Goal: Task Accomplishment & Management: Manage account settings

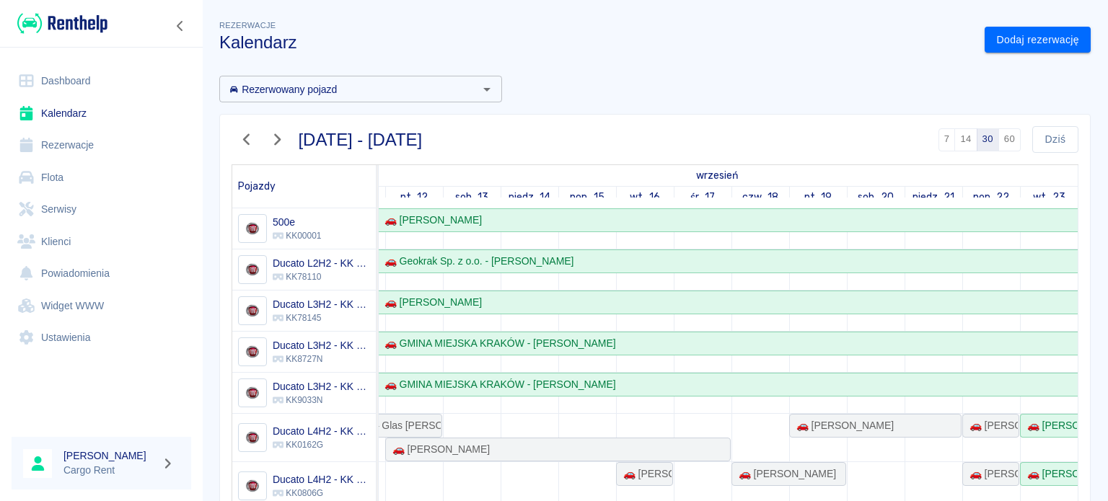
click at [82, 28] on img at bounding box center [62, 24] width 90 height 24
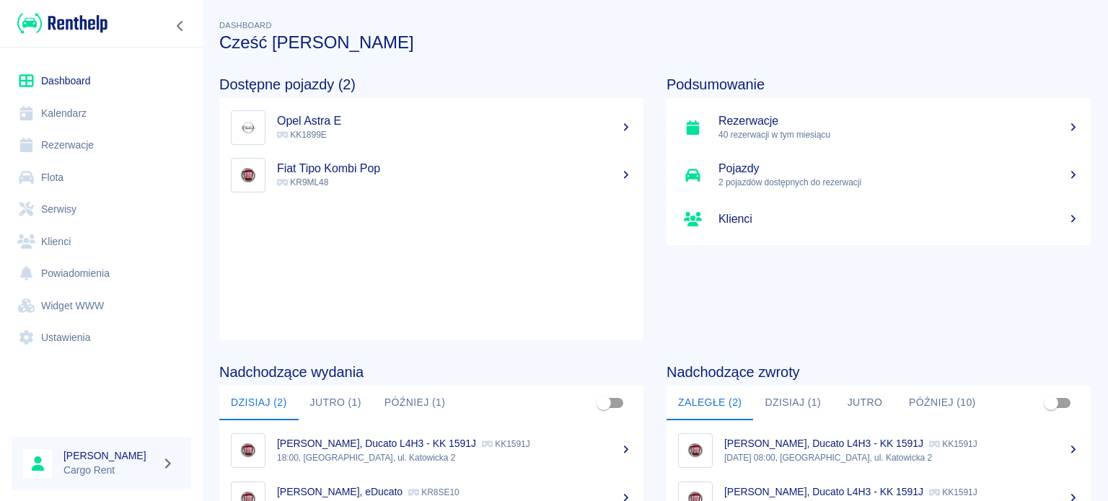
click at [66, 103] on link "Kalendarz" at bounding box center [102, 113] width 180 height 32
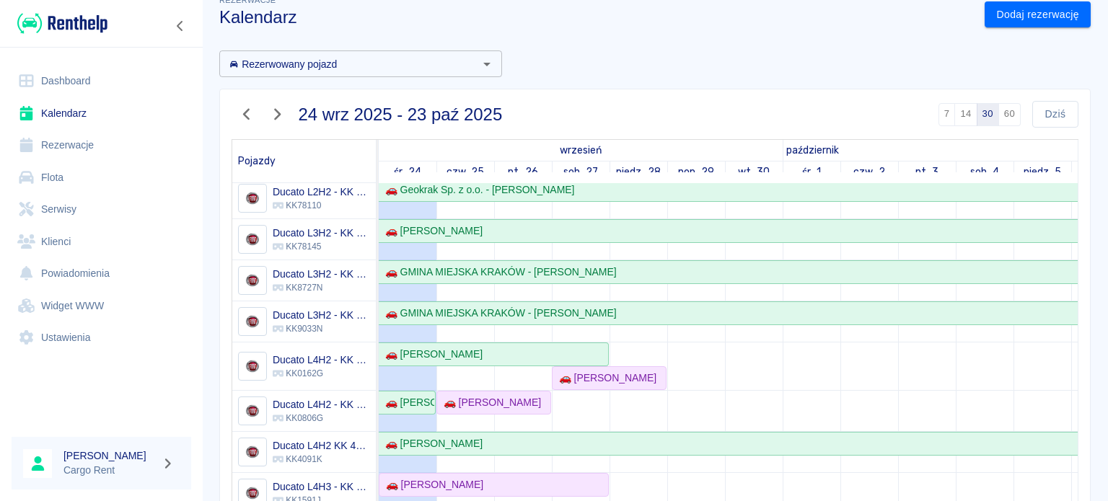
scroll to position [85, 0]
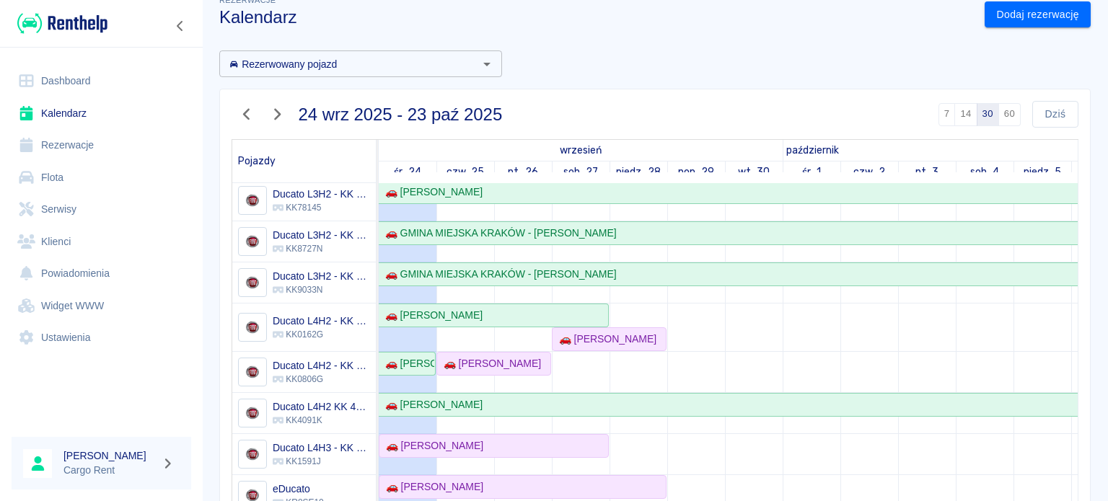
click at [250, 108] on icon "button" at bounding box center [246, 114] width 19 height 15
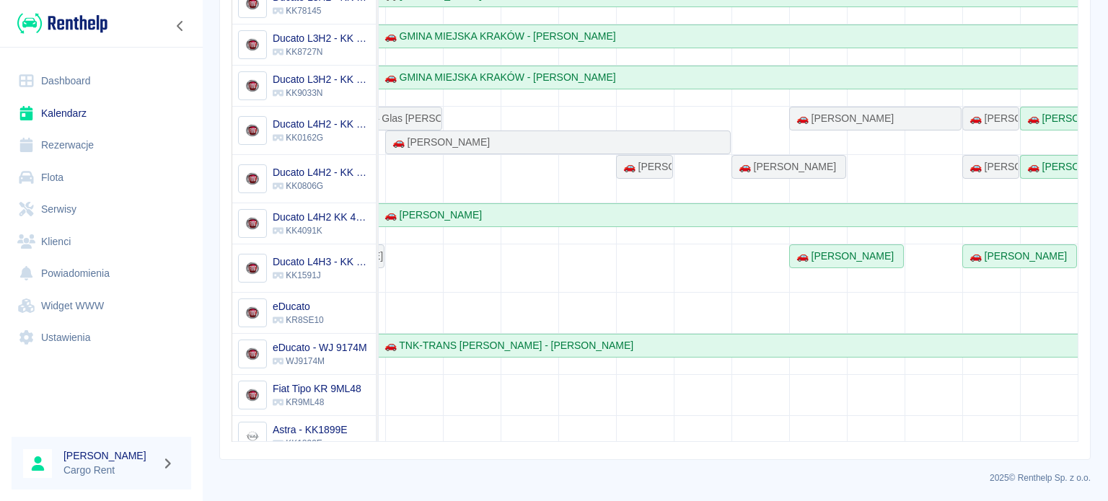
scroll to position [0, 0]
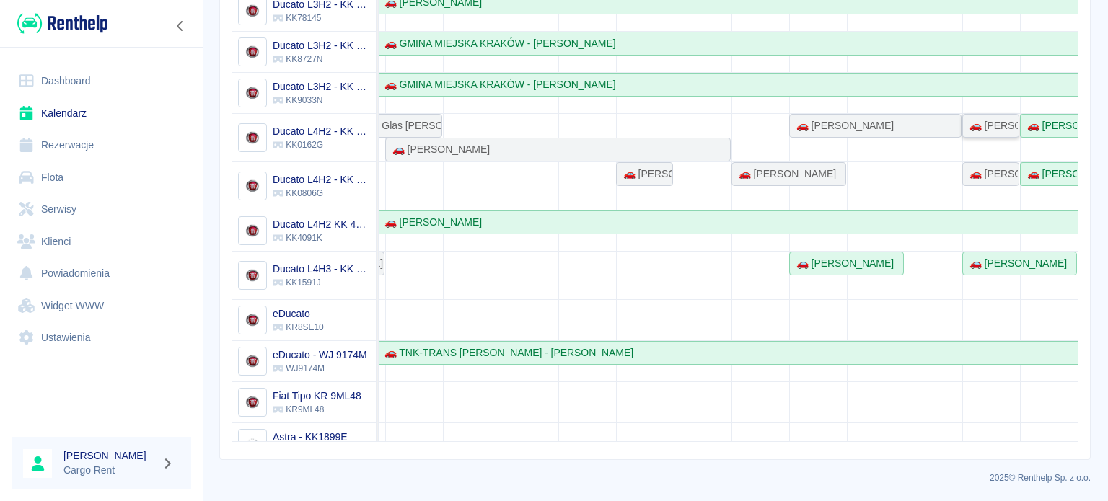
click at [964, 123] on div "🚗 [PERSON_NAME]" at bounding box center [991, 125] width 54 height 15
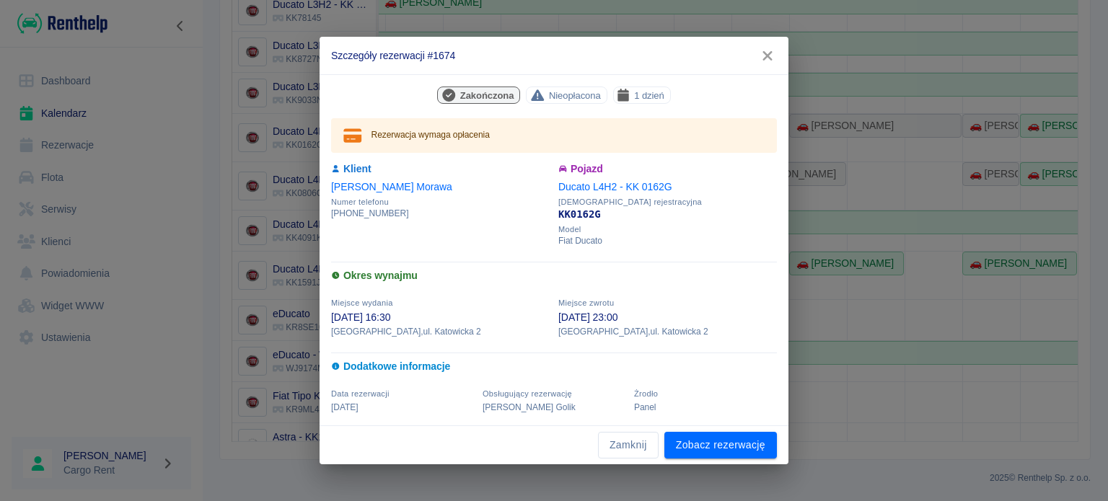
click at [768, 64] on button "button" at bounding box center [768, 56] width 30 height 27
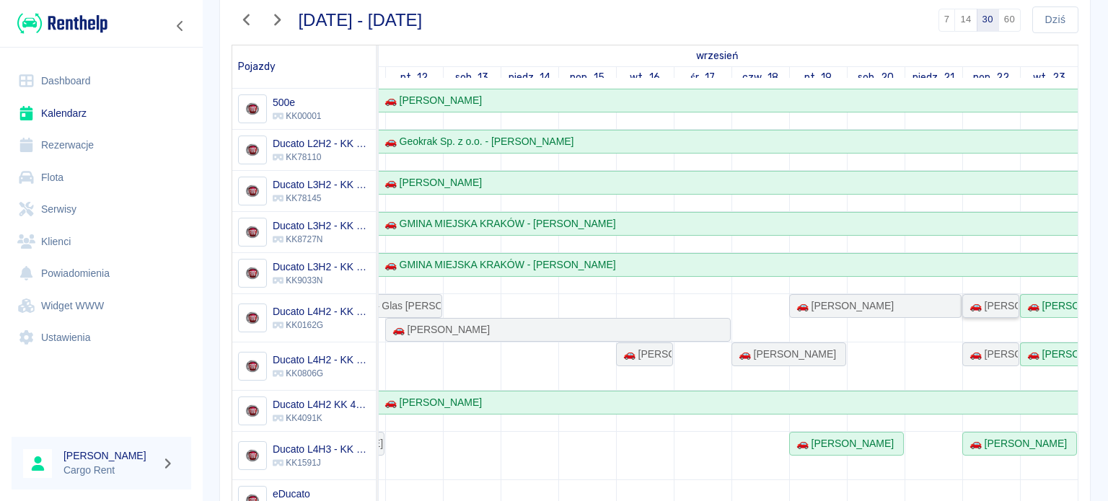
scroll to position [115, 0]
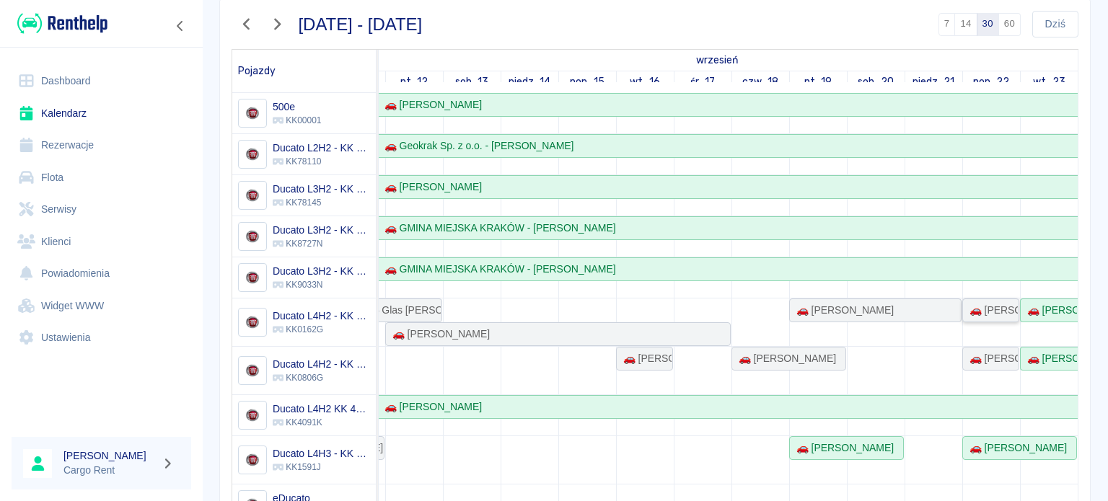
click at [987, 307] on div "🚗 [PERSON_NAME]" at bounding box center [991, 310] width 54 height 15
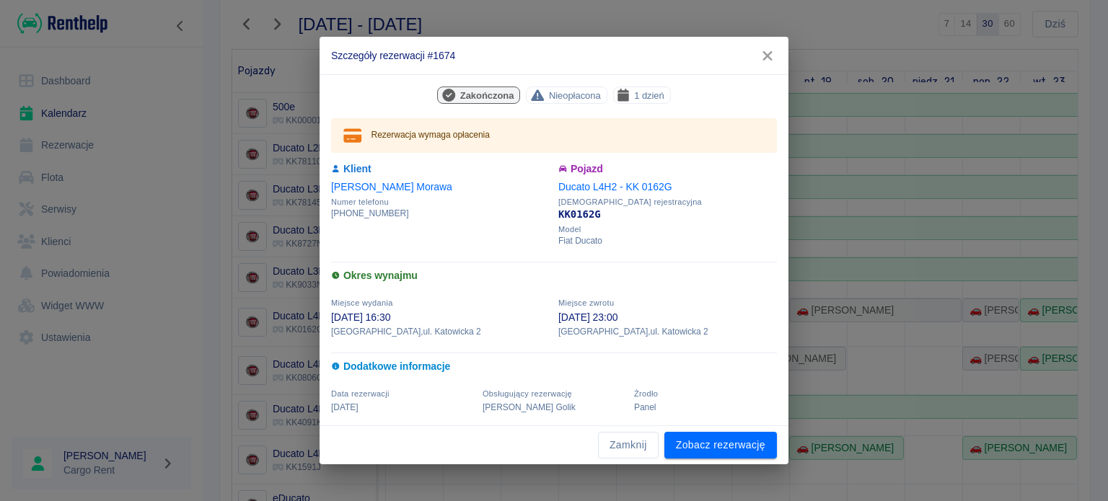
click at [767, 67] on button "button" at bounding box center [768, 56] width 30 height 27
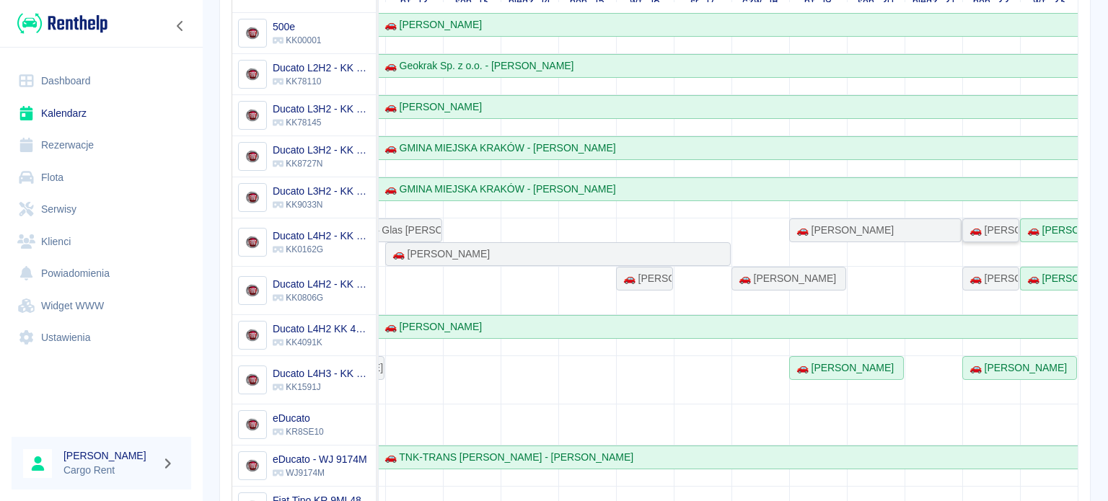
scroll to position [190, 0]
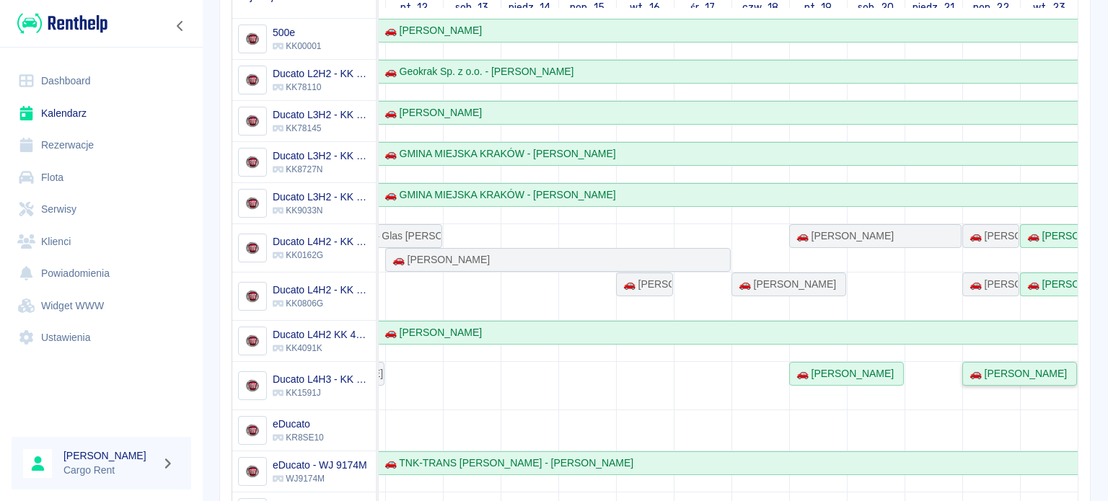
click at [964, 376] on div "🚗 [PERSON_NAME]" at bounding box center [1015, 374] width 103 height 15
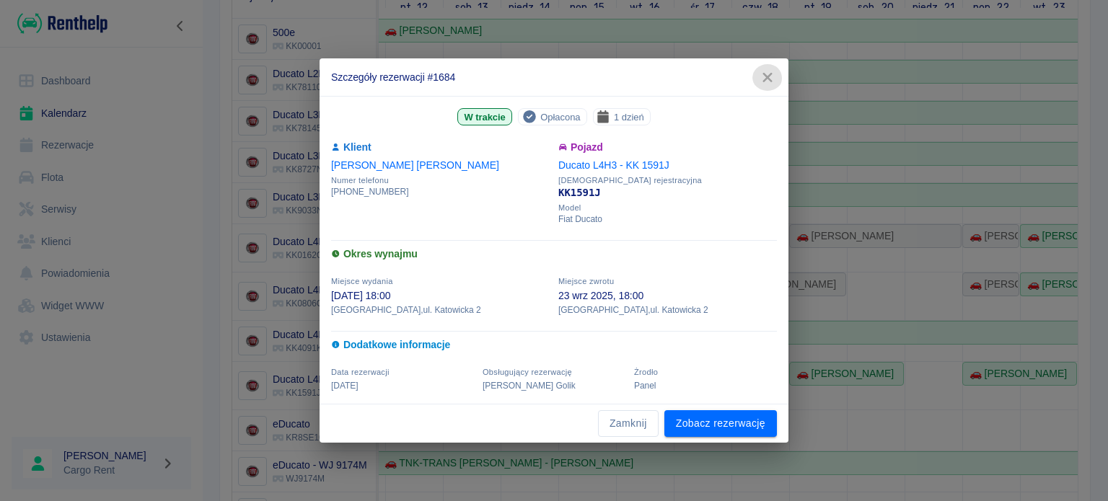
click at [776, 73] on icon "button" at bounding box center [767, 77] width 19 height 15
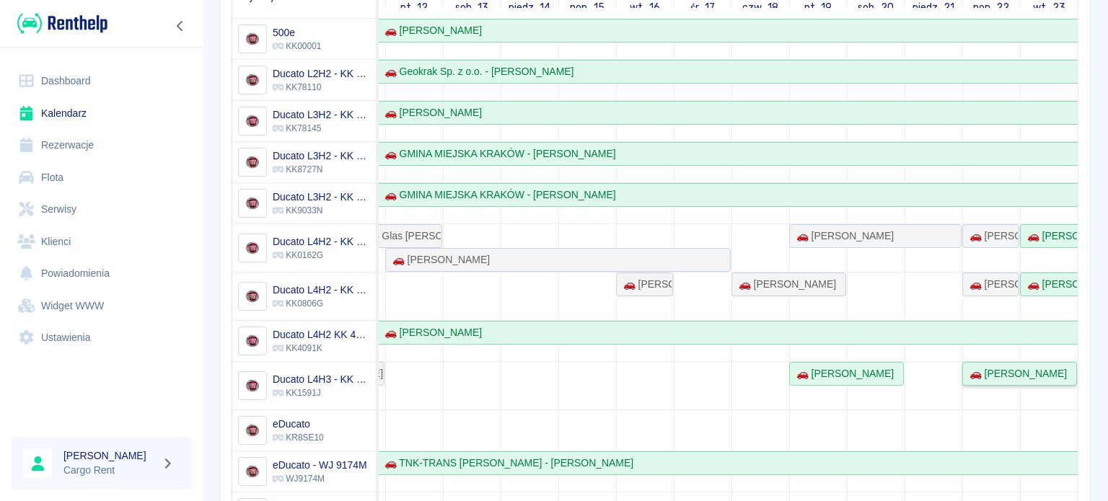
scroll to position [12, 0]
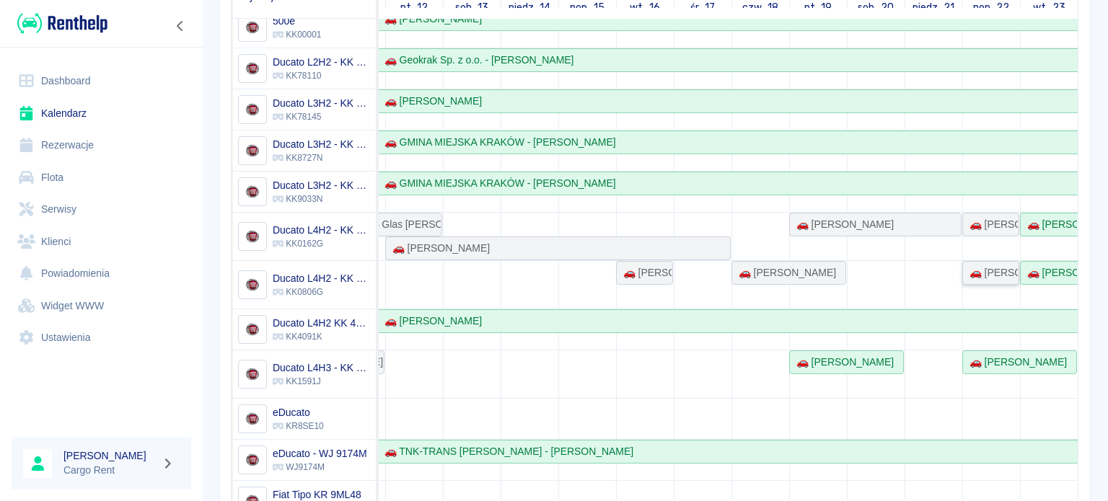
click at [965, 276] on div "🚗 [PERSON_NAME]" at bounding box center [991, 273] width 54 height 15
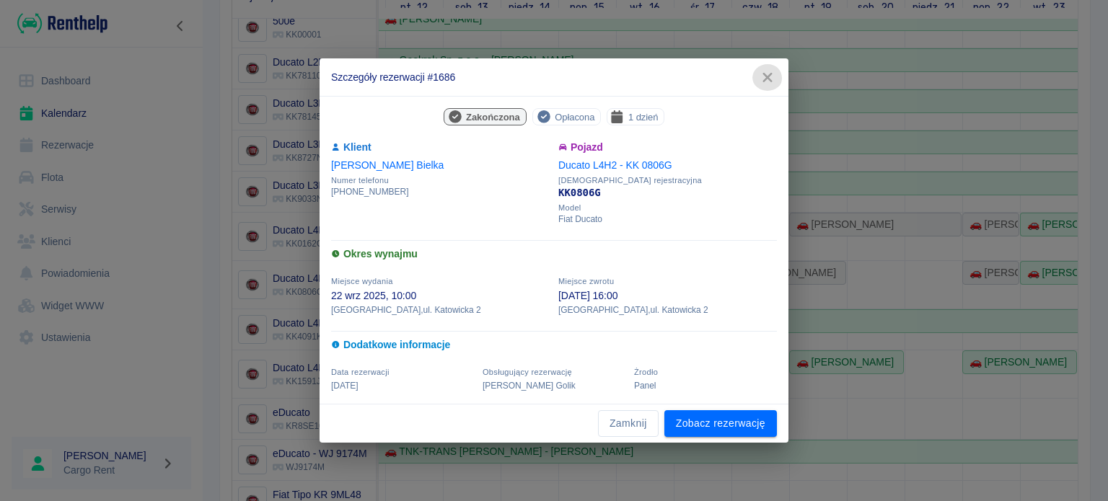
click at [770, 72] on icon "button" at bounding box center [767, 77] width 19 height 15
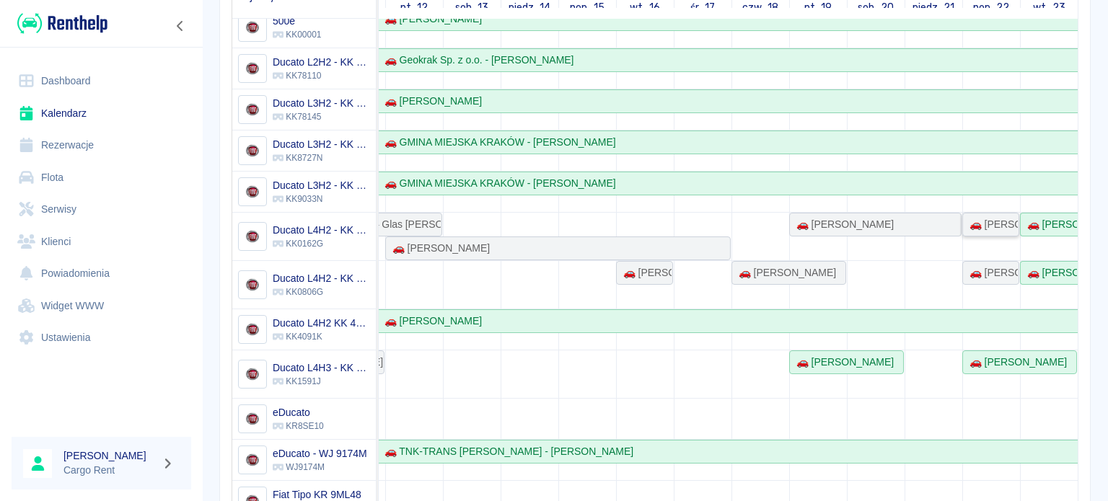
click at [974, 230] on div "🚗 [PERSON_NAME]" at bounding box center [991, 224] width 54 height 15
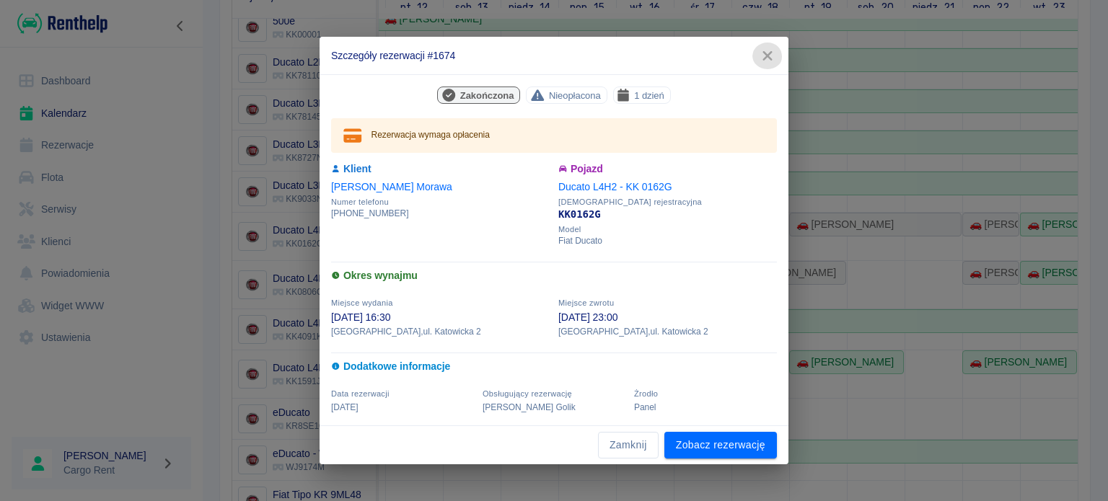
click at [767, 51] on icon "button" at bounding box center [767, 55] width 19 height 15
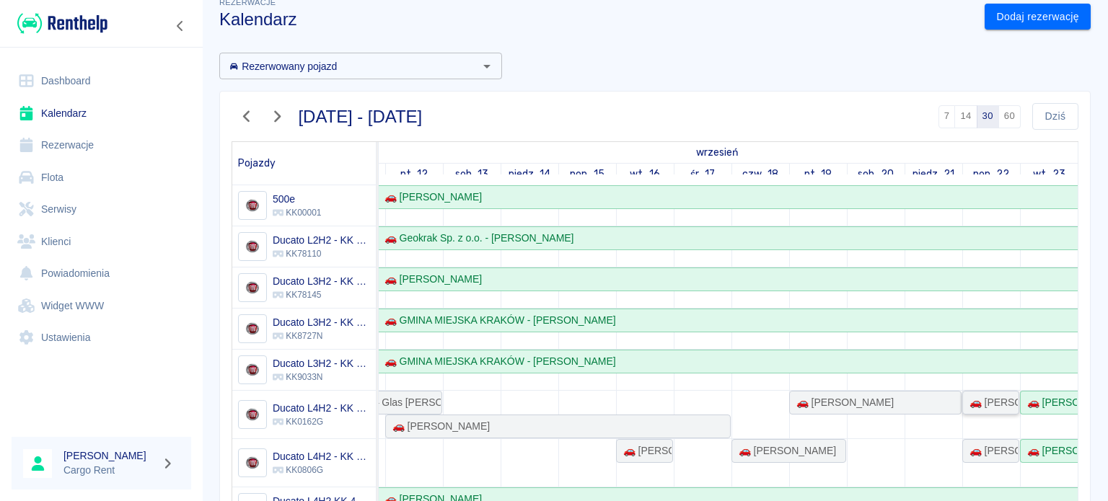
scroll to position [0, 0]
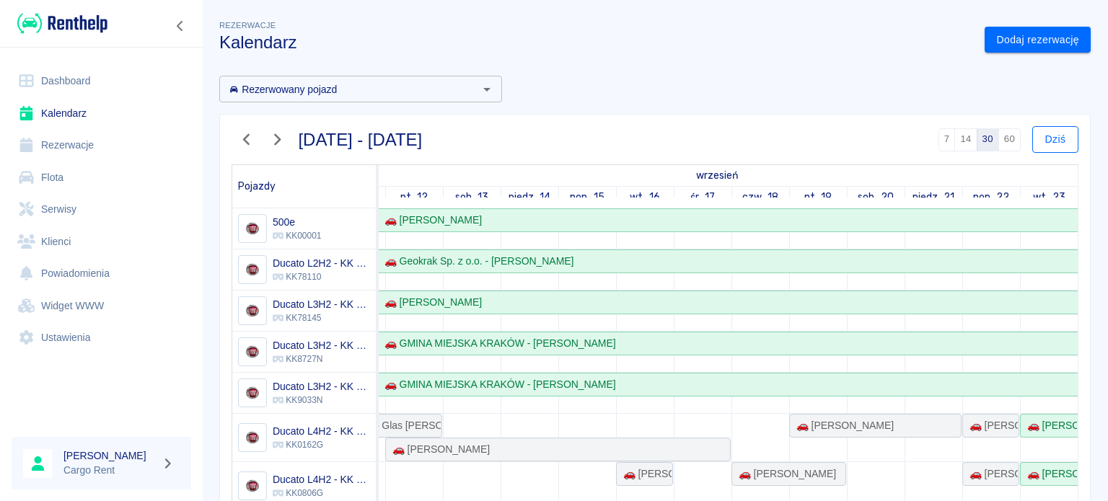
click at [1035, 142] on button "Dziś" at bounding box center [1055, 139] width 46 height 27
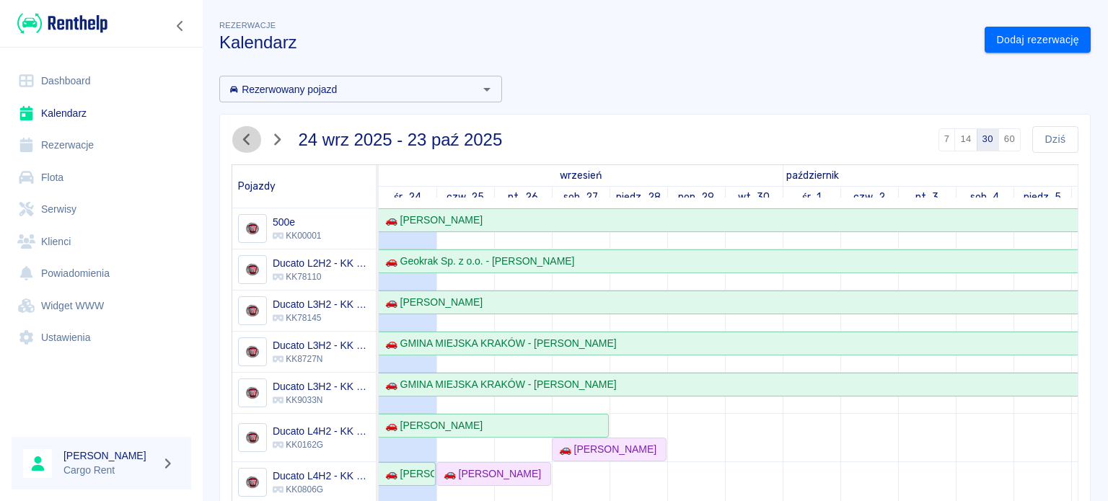
click at [257, 143] on button "button" at bounding box center [247, 139] width 30 height 27
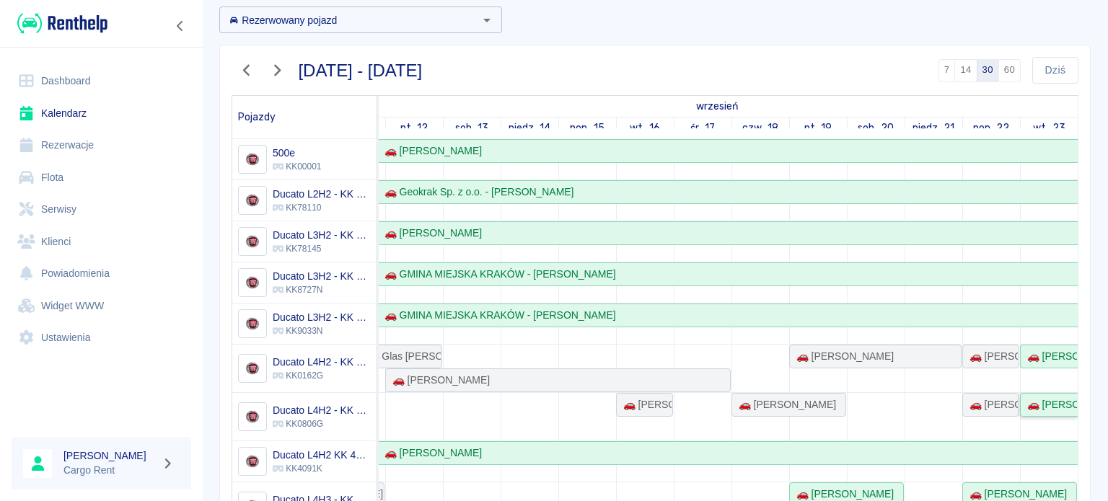
click at [1025, 398] on div "🚗 [PERSON_NAME]" at bounding box center [1050, 405] width 56 height 15
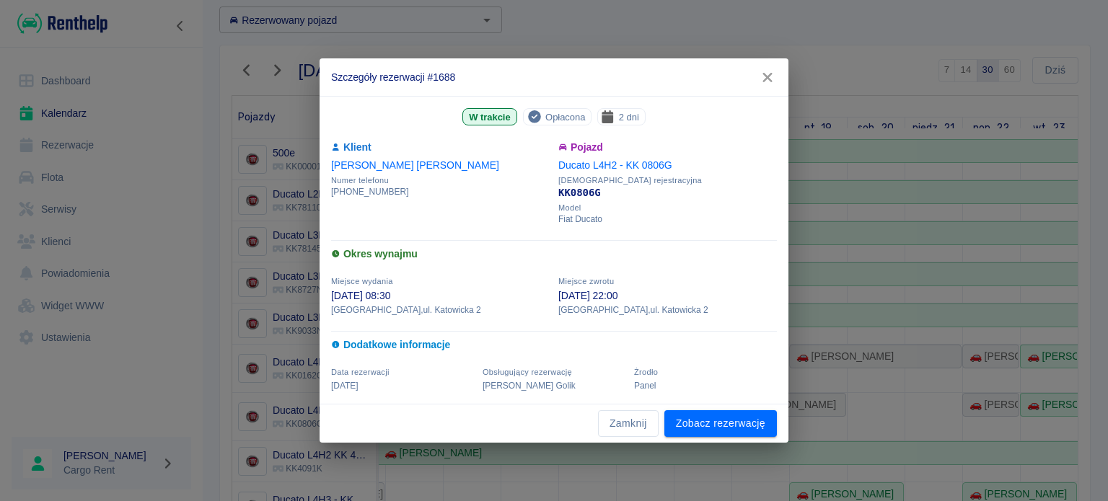
click at [773, 76] on icon "button" at bounding box center [767, 77] width 19 height 15
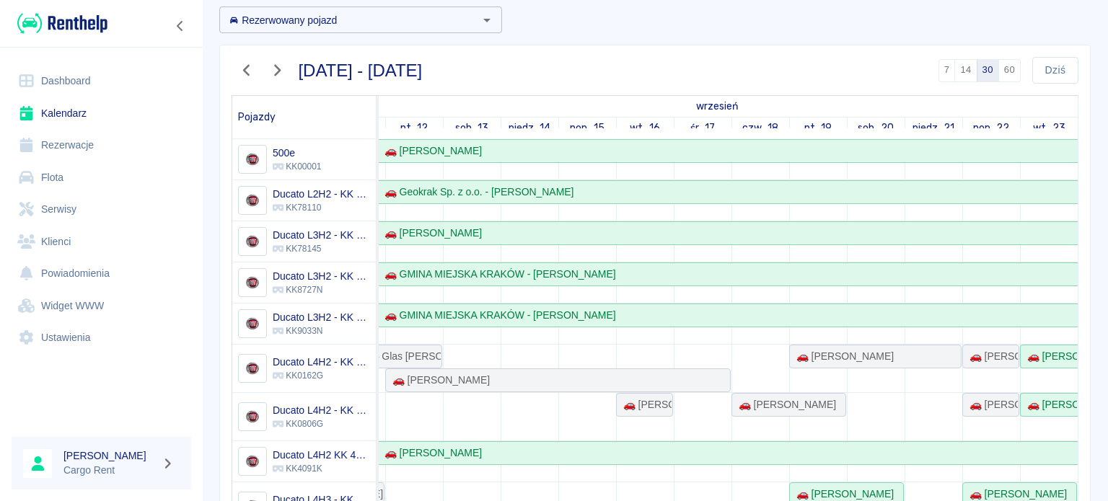
click at [508, 498] on td at bounding box center [530, 458] width 58 height 638
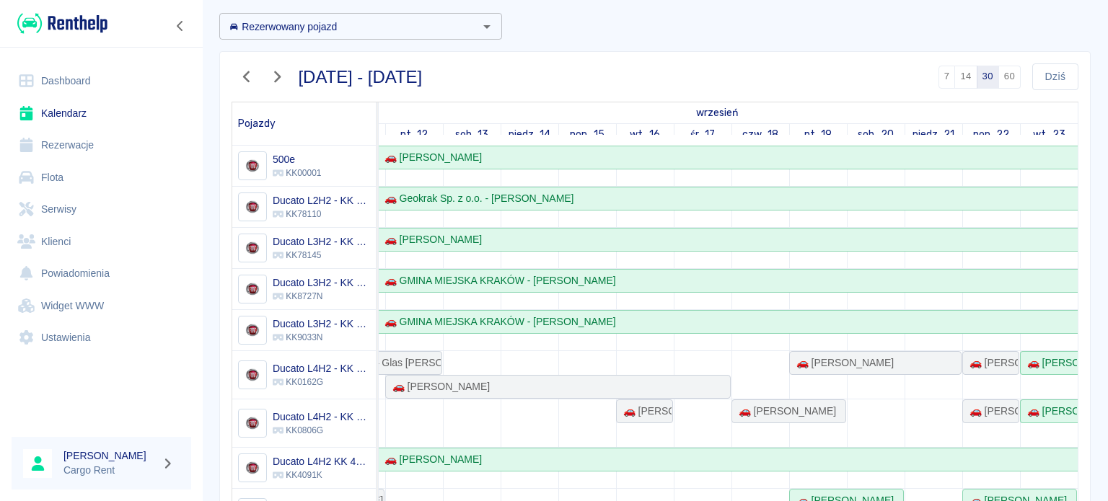
scroll to position [113, 0]
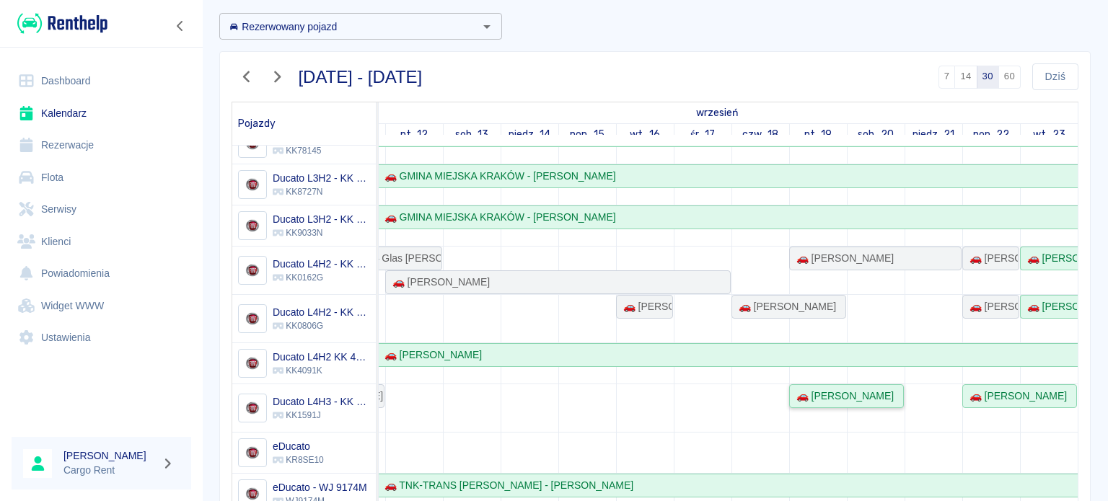
click at [843, 389] on div "🚗 [PERSON_NAME]" at bounding box center [842, 396] width 103 height 15
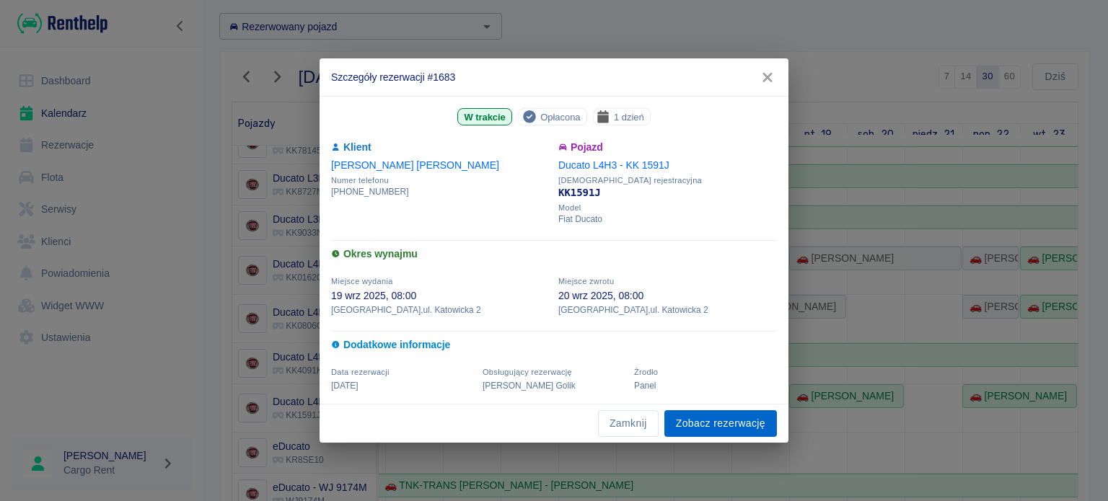
click at [732, 429] on link "Zobacz rezerwację" at bounding box center [721, 424] width 113 height 27
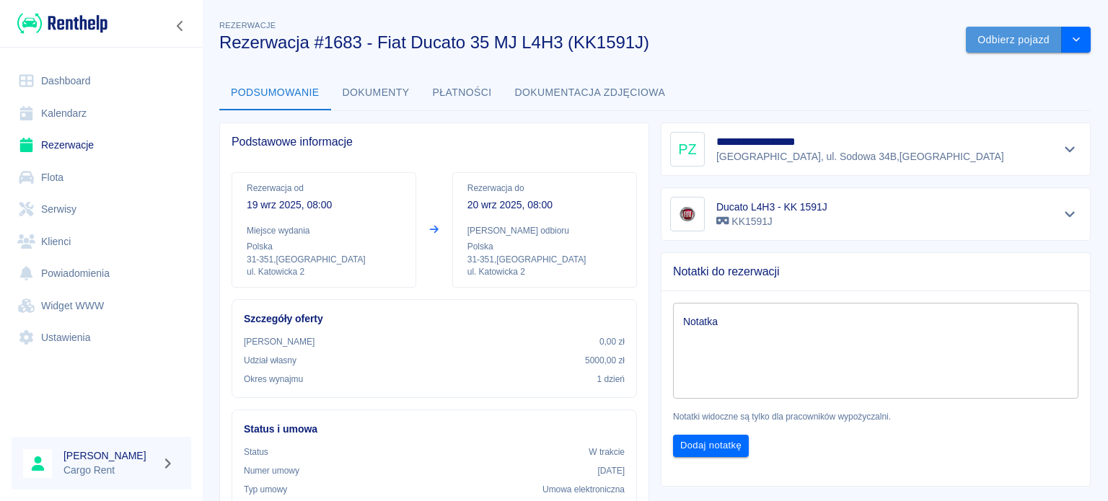
click at [973, 40] on button "Odbierz pojazd" at bounding box center [1014, 40] width 96 height 27
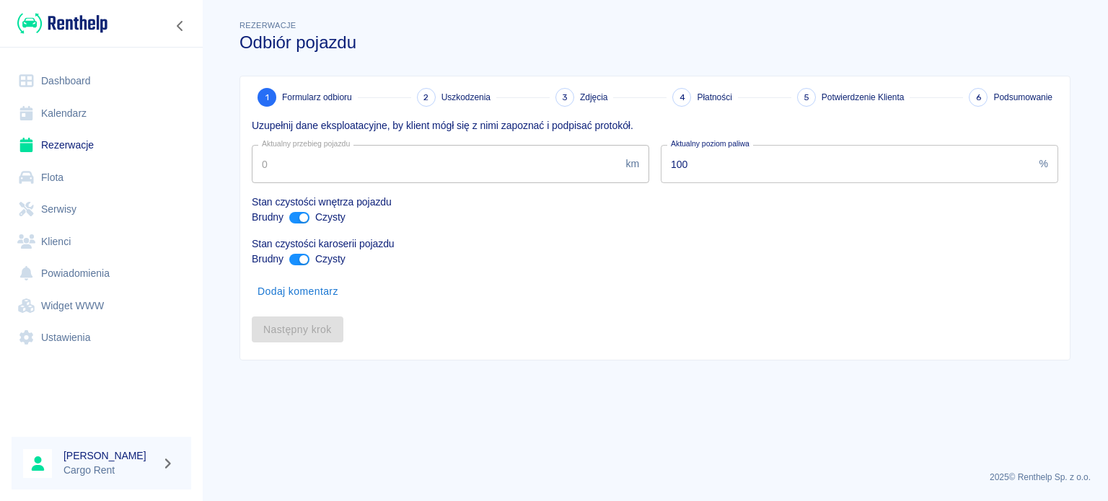
type input "59120"
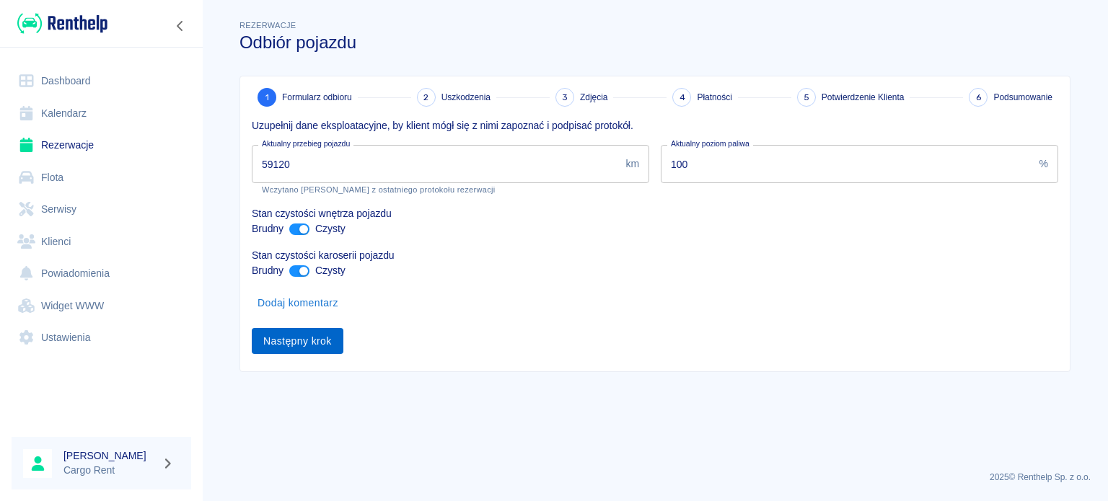
click at [290, 331] on button "Następny krok" at bounding box center [298, 341] width 92 height 27
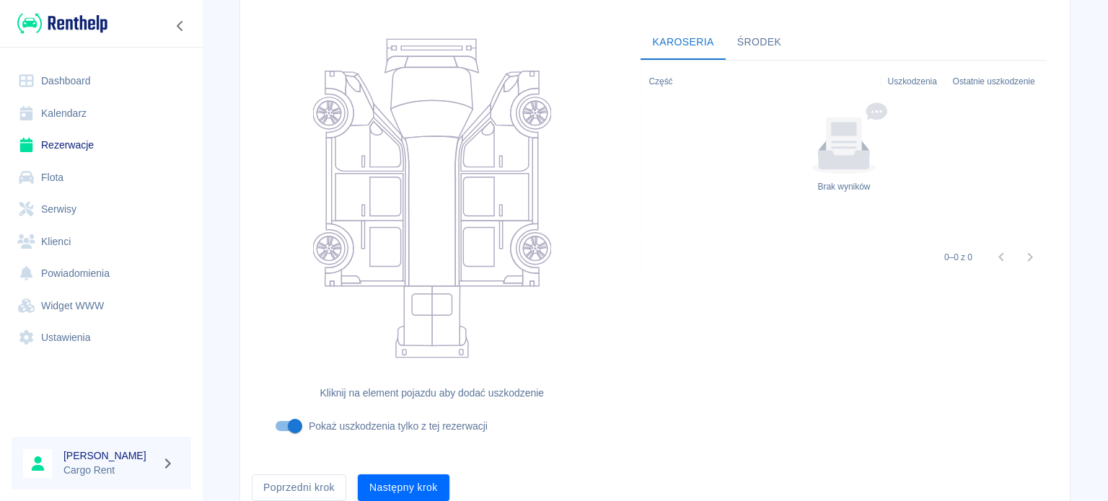
scroll to position [187, 0]
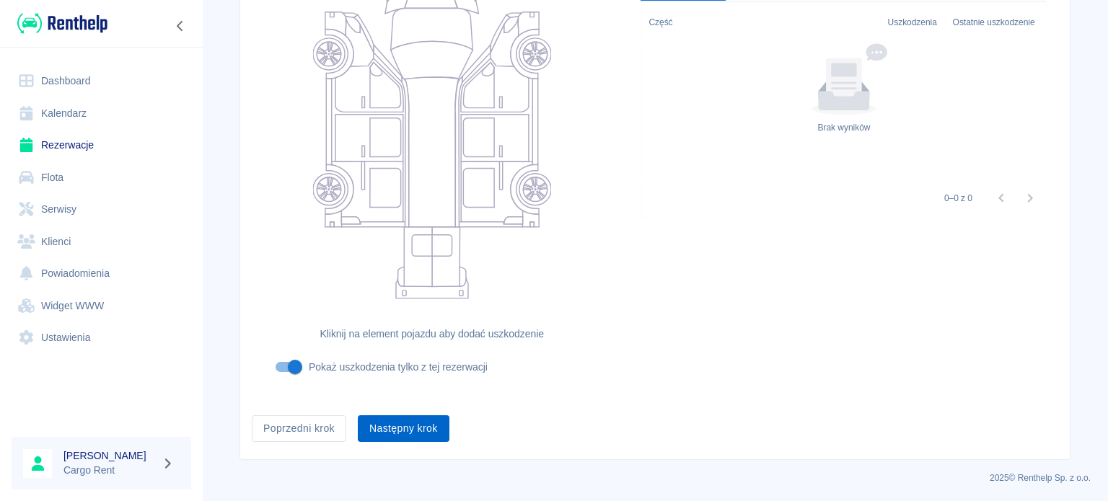
click at [425, 416] on button "Następny krok" at bounding box center [404, 429] width 92 height 27
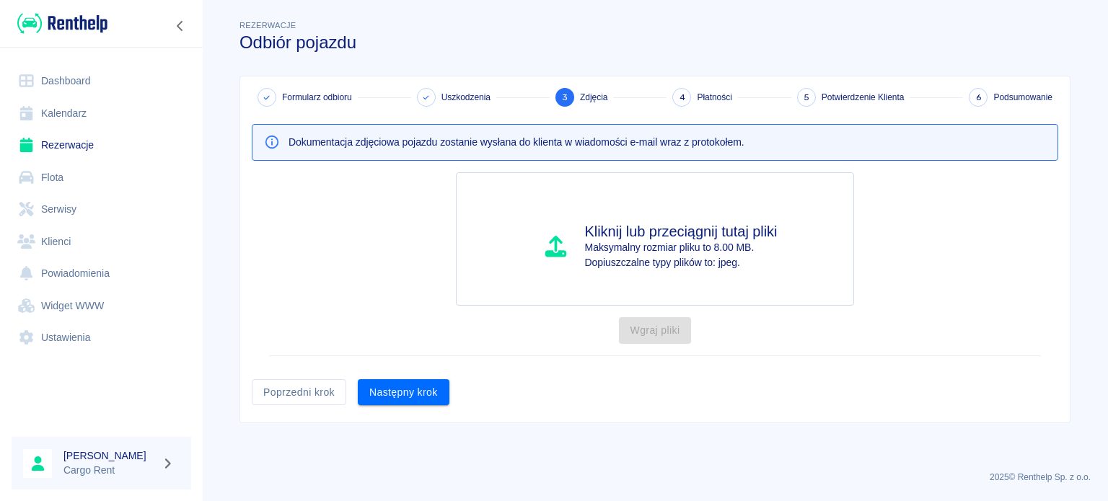
scroll to position [0, 0]
click at [382, 385] on button "Następny krok" at bounding box center [404, 393] width 92 height 27
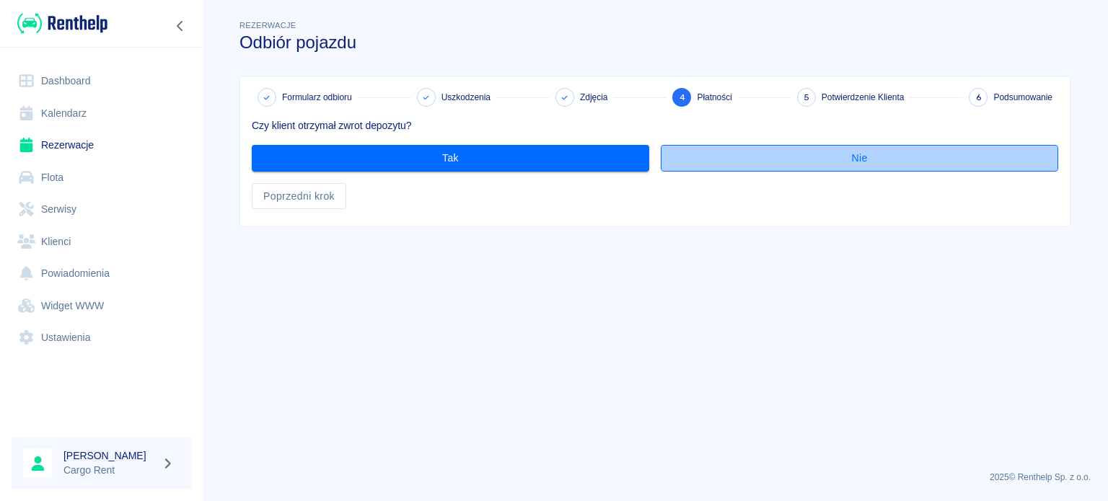
click at [681, 152] on button "Nie" at bounding box center [860, 158] width 398 height 27
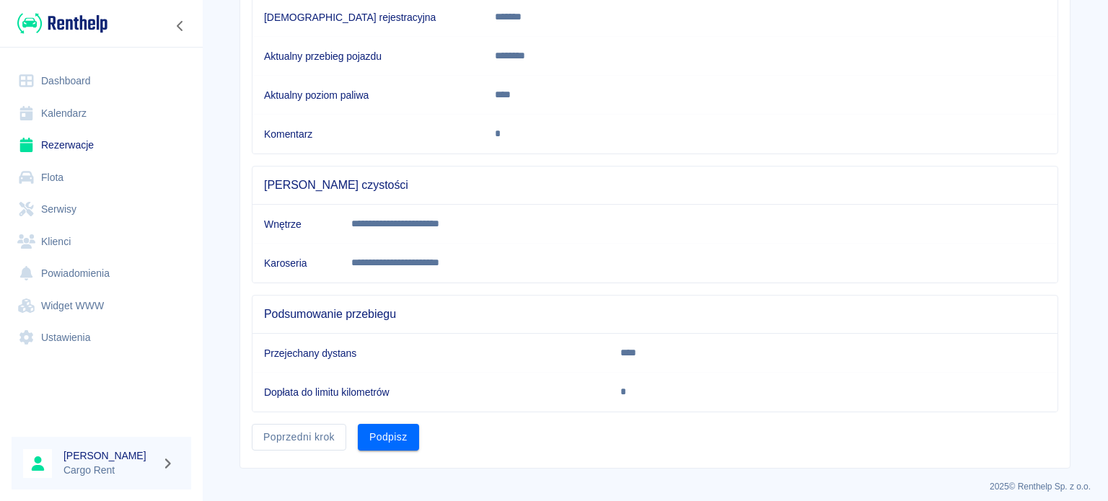
scroll to position [270, 0]
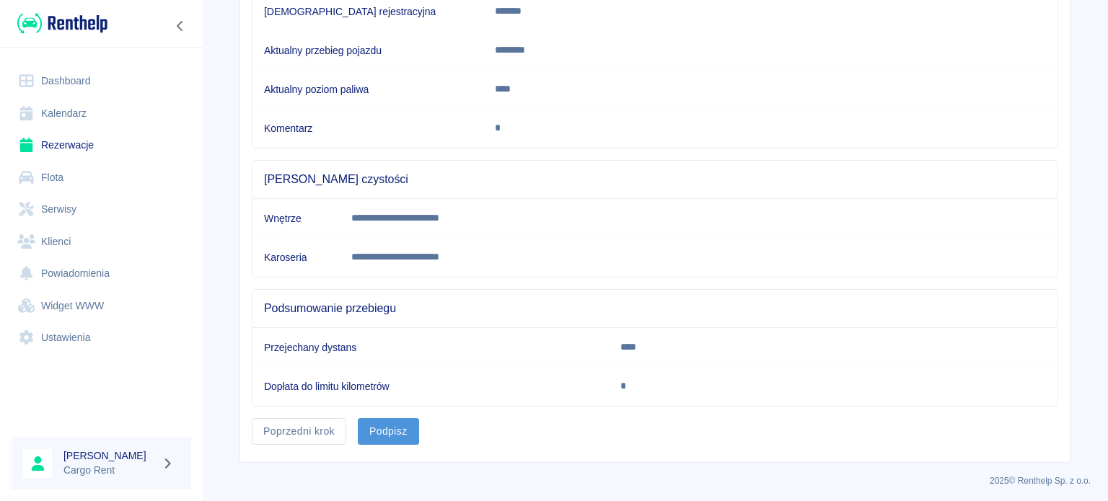
click at [393, 428] on button "Podpisz" at bounding box center [388, 431] width 61 height 27
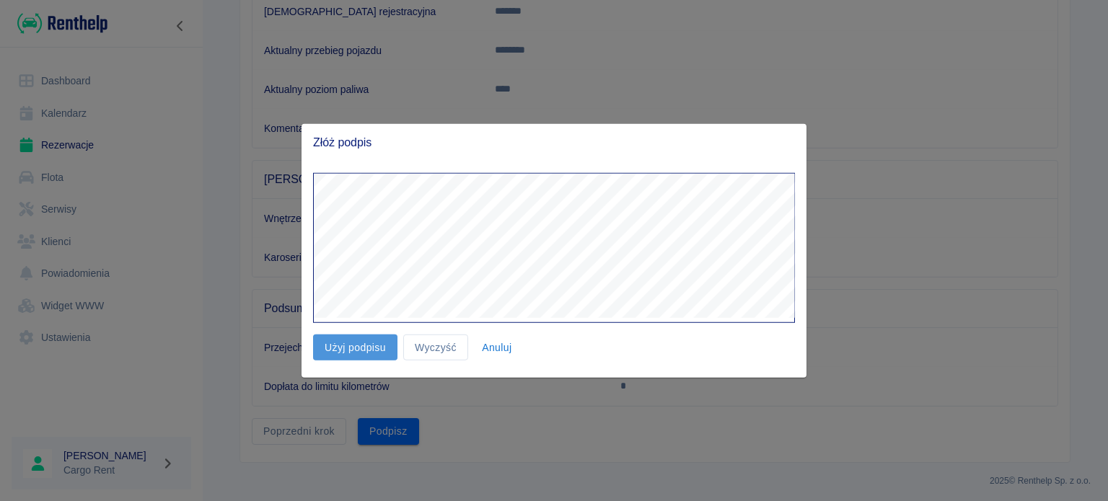
click at [385, 357] on button "Użyj podpisu" at bounding box center [355, 347] width 84 height 27
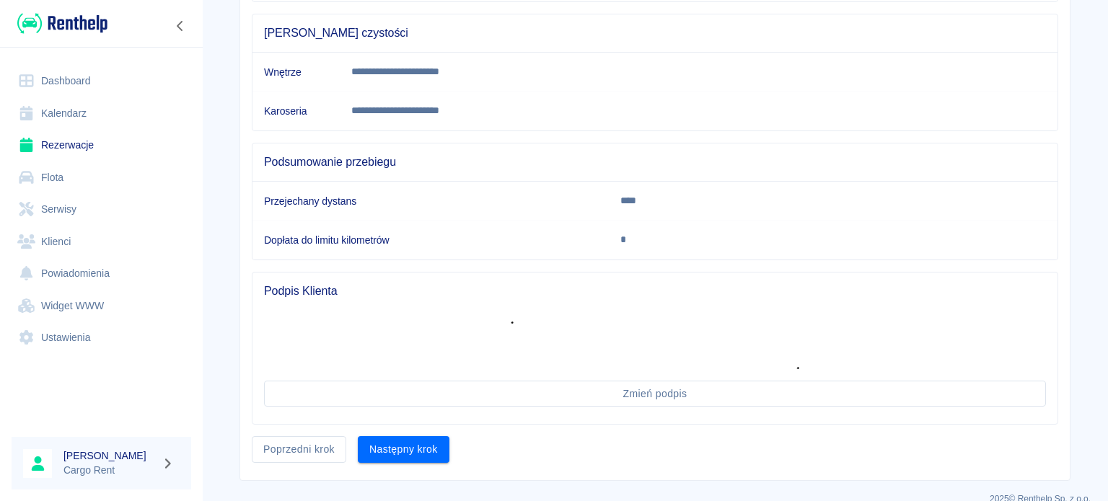
scroll to position [434, 0]
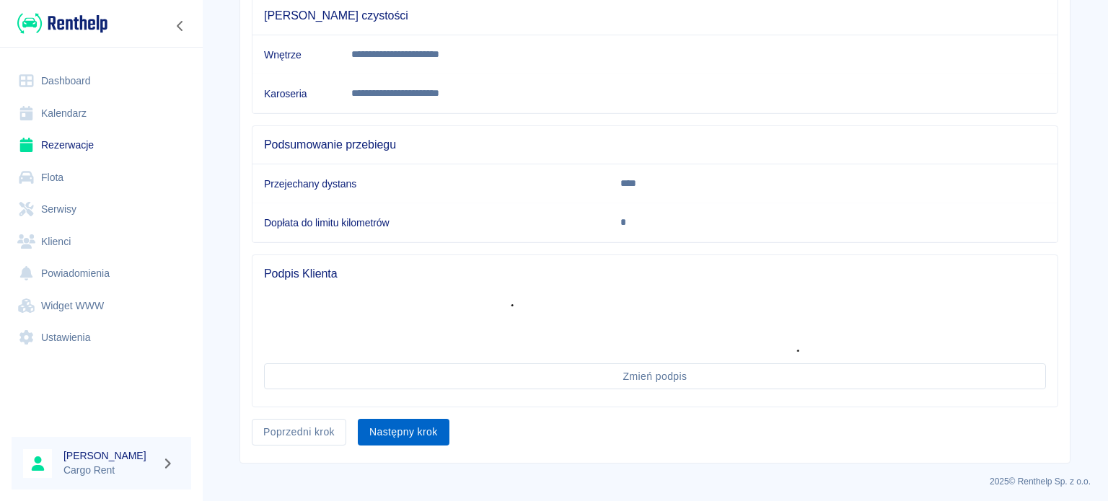
click at [398, 440] on button "Następny krok" at bounding box center [404, 432] width 92 height 27
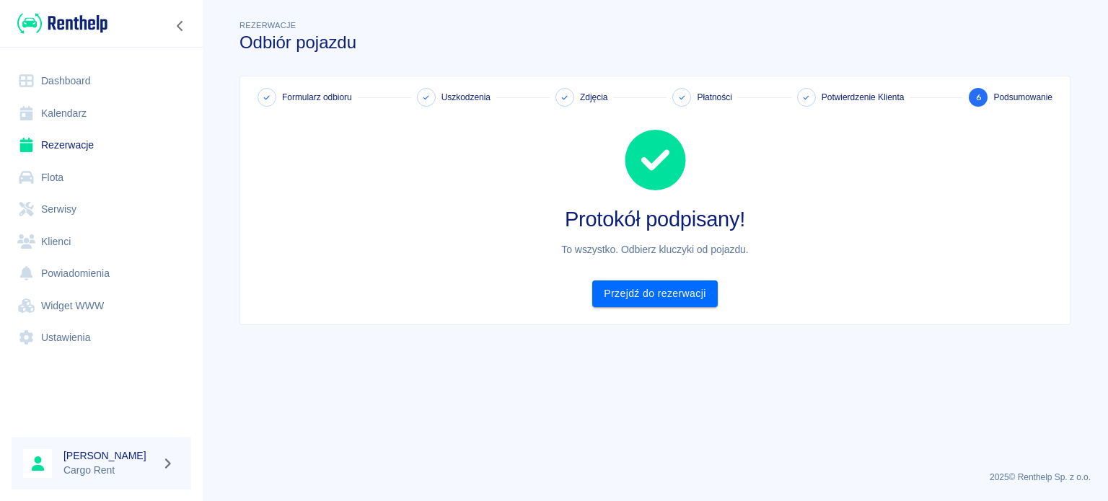
scroll to position [0, 0]
click at [79, 28] on img at bounding box center [62, 24] width 90 height 24
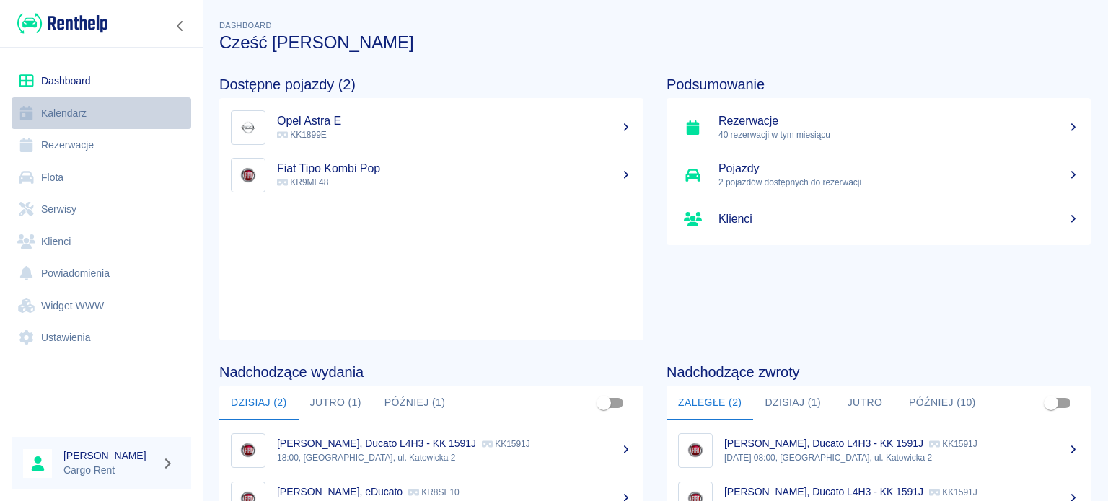
click at [74, 114] on link "Kalendarz" at bounding box center [102, 113] width 180 height 32
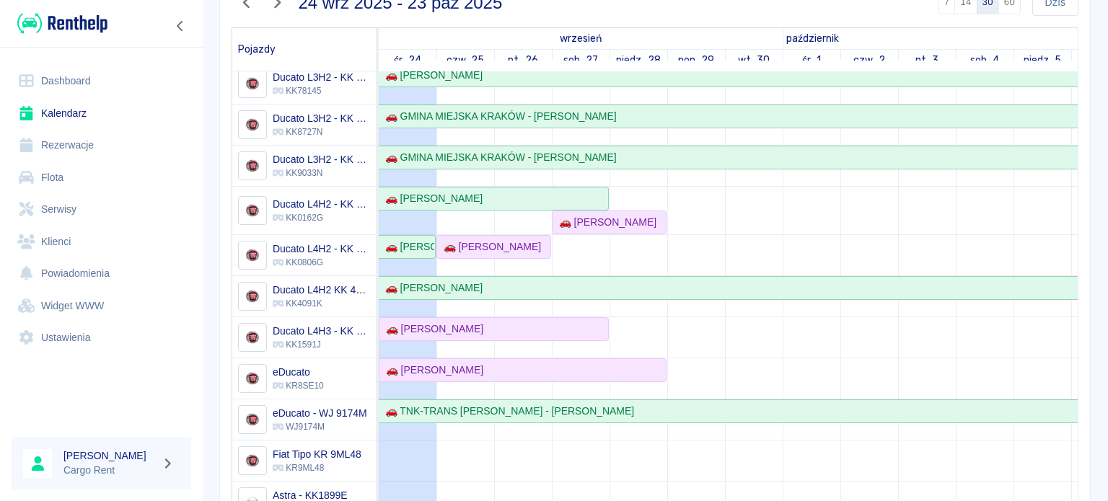
scroll to position [140, 0]
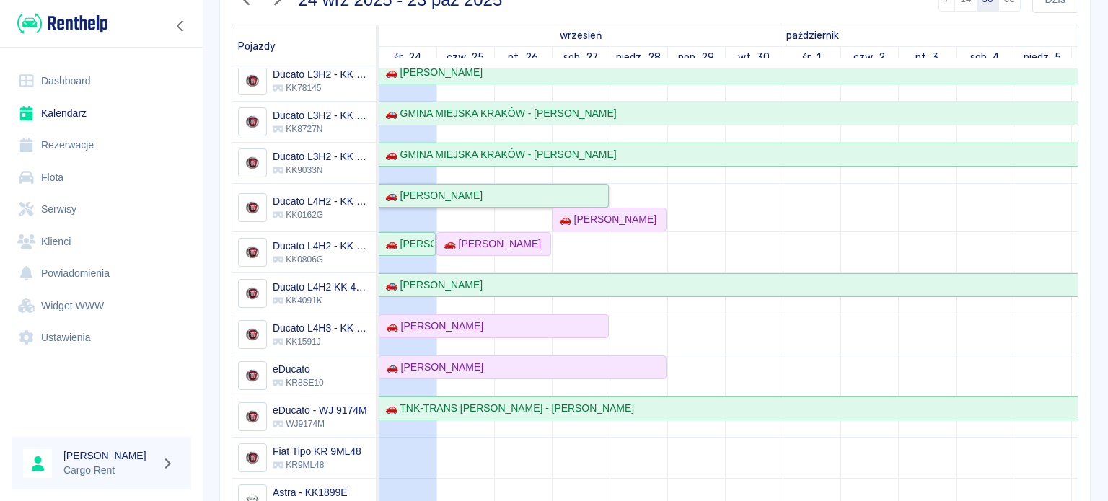
click at [429, 188] on div "🚗 [PERSON_NAME]" at bounding box center [431, 195] width 103 height 15
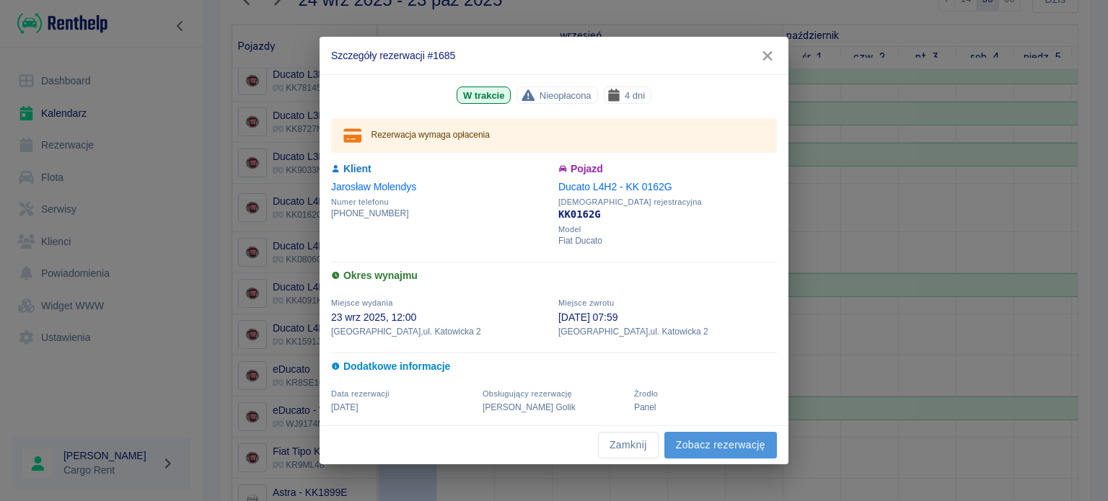
click at [745, 435] on link "Zobacz rezerwację" at bounding box center [721, 445] width 113 height 27
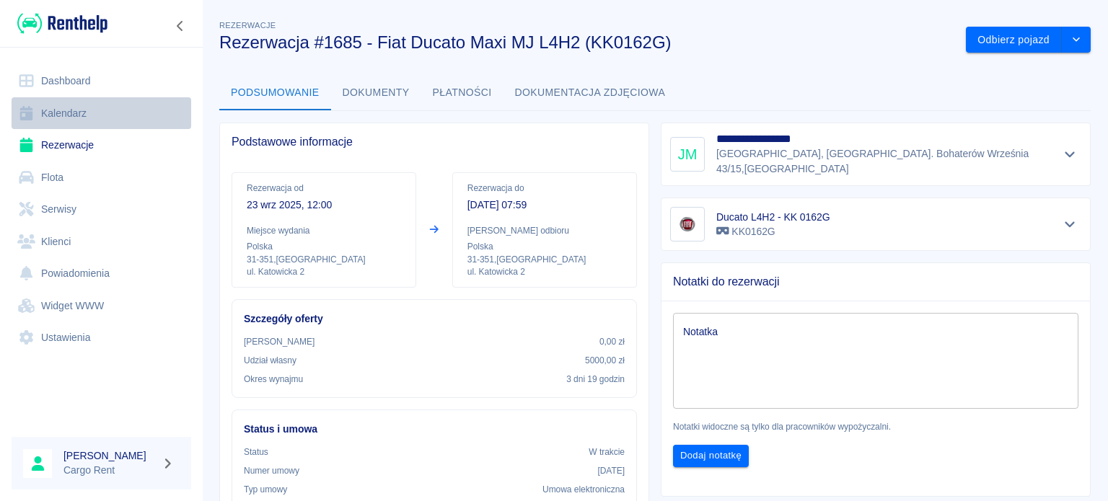
click at [78, 124] on link "Kalendarz" at bounding box center [102, 113] width 180 height 32
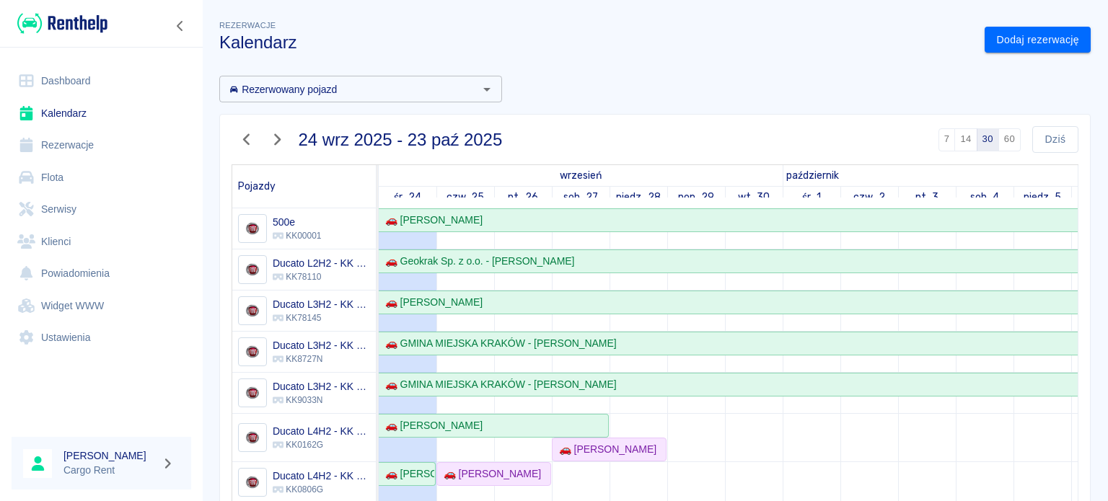
click at [68, 27] on img at bounding box center [62, 24] width 90 height 24
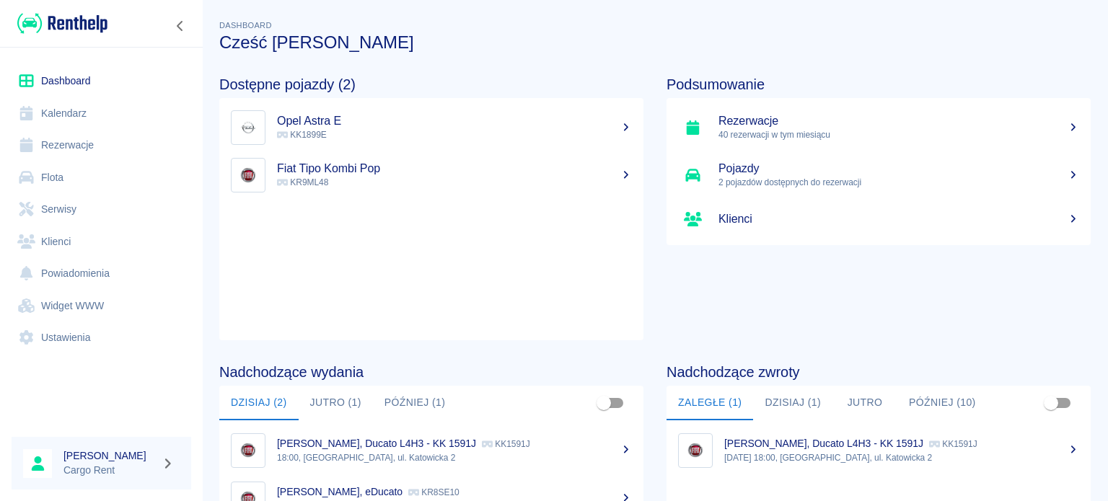
click at [49, 120] on link "Kalendarz" at bounding box center [102, 113] width 180 height 32
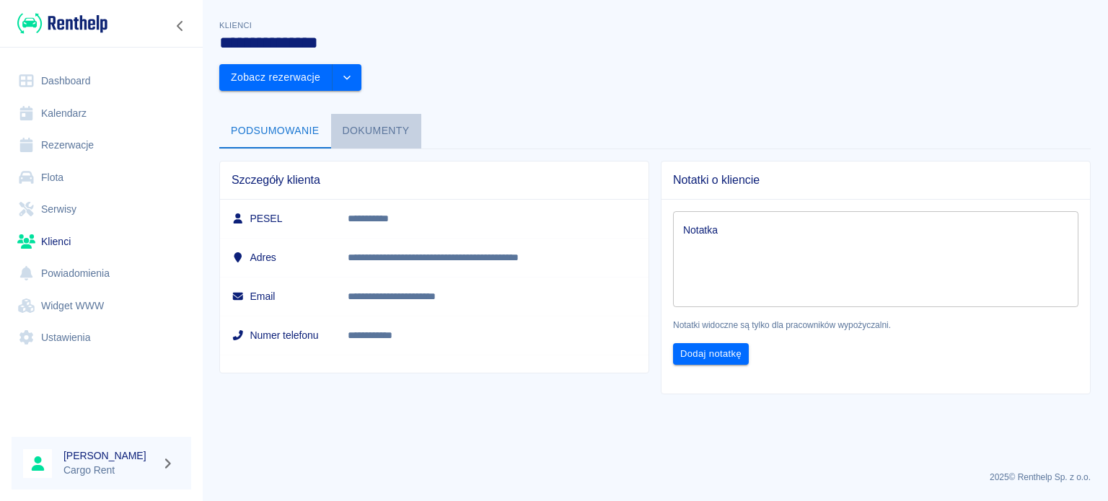
click at [378, 114] on button "Dokumenty" at bounding box center [376, 131] width 90 height 35
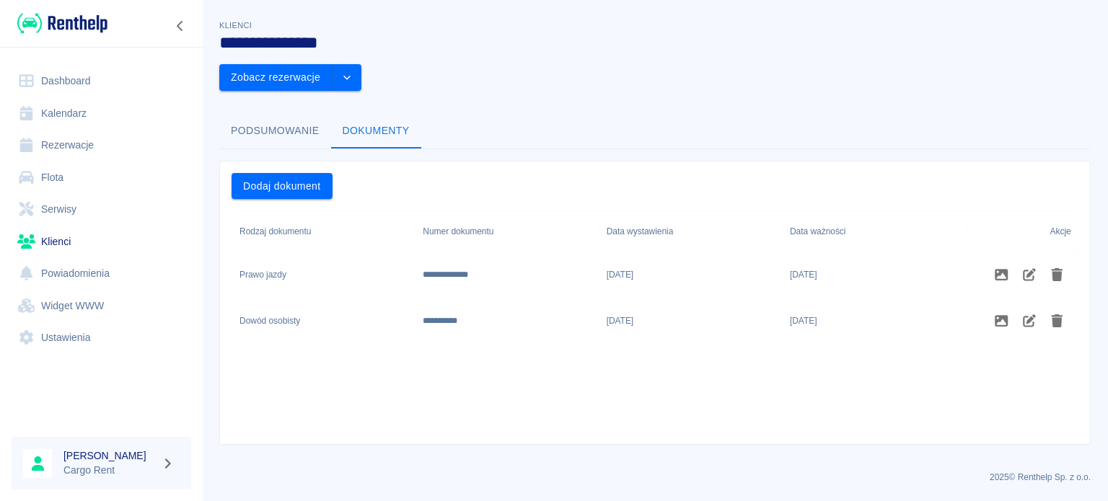
click at [296, 114] on button "Podsumowanie" at bounding box center [275, 131] width 112 height 35
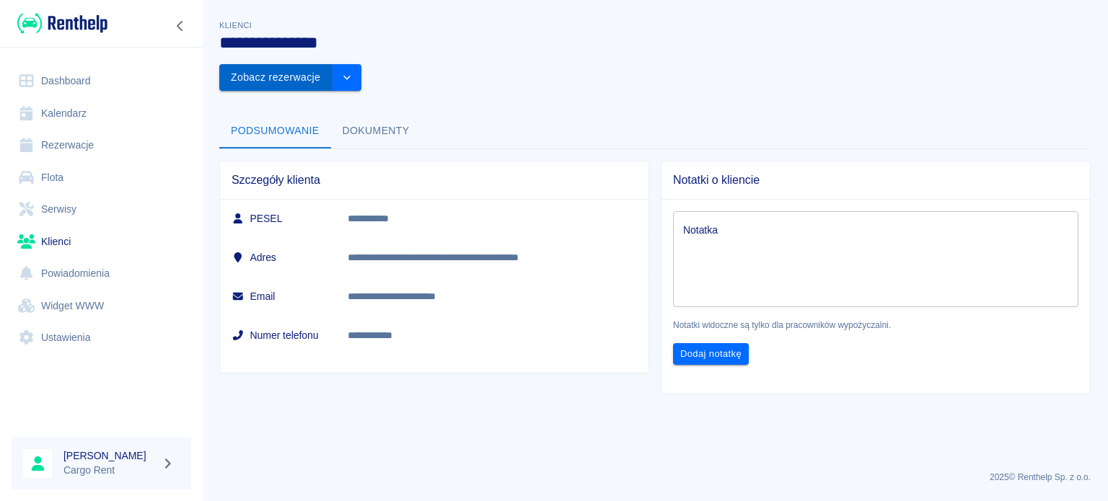
drag, startPoint x: 1001, startPoint y: 18, endPoint x: 1001, endPoint y: 37, distance: 18.8
click at [361, 53] on div "Zobacz rezerwacje" at bounding box center [285, 72] width 154 height 38
click at [333, 64] on button "Zobacz rezerwacje" at bounding box center [275, 77] width 113 height 27
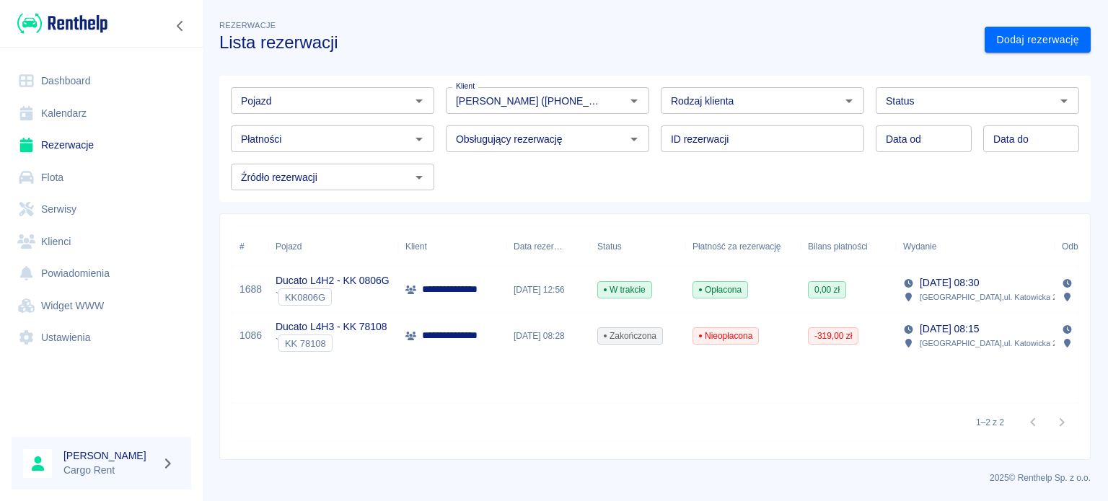
type input "[PERSON_NAME] ([PHONE_NUMBER])"
click at [457, 333] on p "**********" at bounding box center [457, 335] width 70 height 15
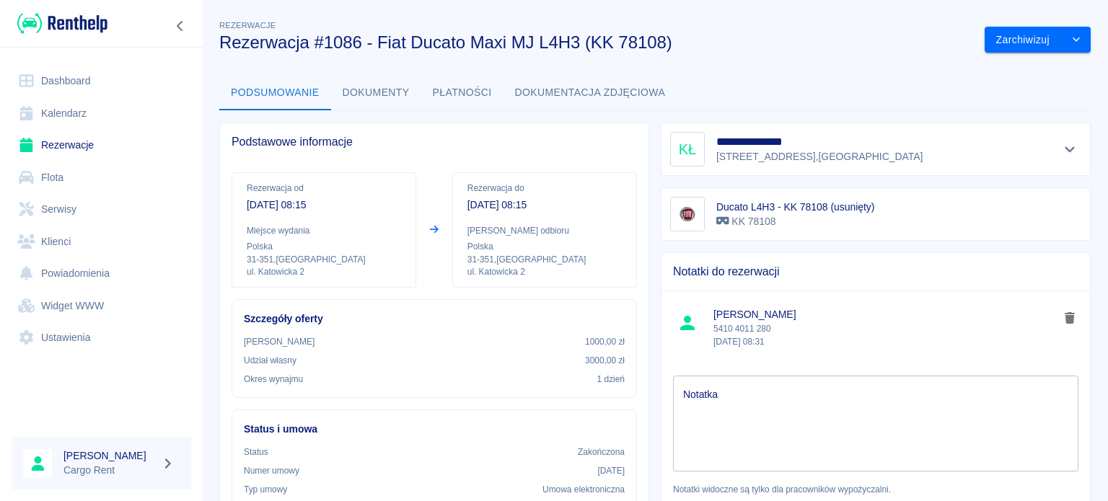
click at [1071, 144] on div "**********" at bounding box center [876, 149] width 430 height 53
click at [1065, 147] on icon "Pokaż szczegóły" at bounding box center [1070, 149] width 17 height 13
